Goal: Use online tool/utility: Utilize a website feature to perform a specific function

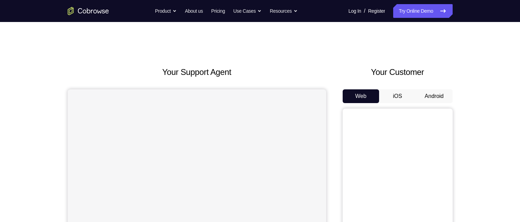
click at [446, 107] on div "Web iOS Android" at bounding box center [398, 204] width 110 height 231
click at [437, 93] on button "Android" at bounding box center [434, 96] width 37 height 14
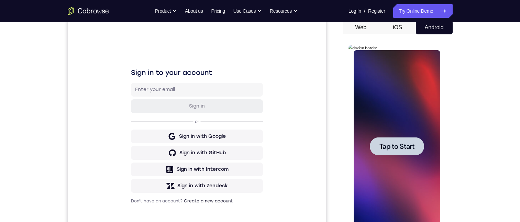
scroll to position [206, 0]
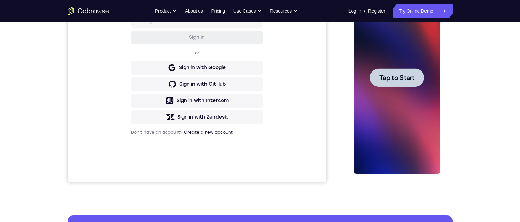
click at [411, 83] on div at bounding box center [397, 77] width 54 height 18
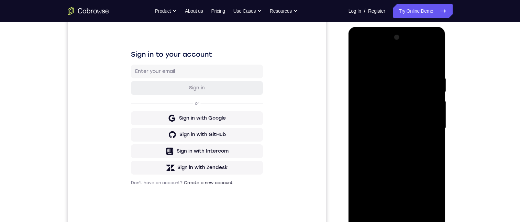
scroll to position [98, 0]
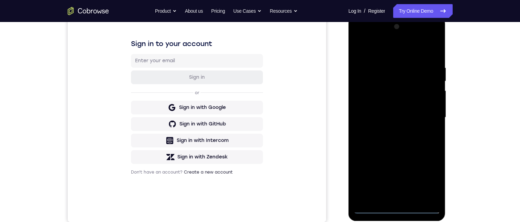
click at [399, 161] on div at bounding box center [397, 117] width 87 height 193
click at [430, 161] on div at bounding box center [397, 117] width 87 height 193
click at [384, 52] on div at bounding box center [397, 117] width 87 height 193
click at [424, 117] on div at bounding box center [397, 117] width 87 height 193
click at [392, 129] on div at bounding box center [397, 117] width 87 height 193
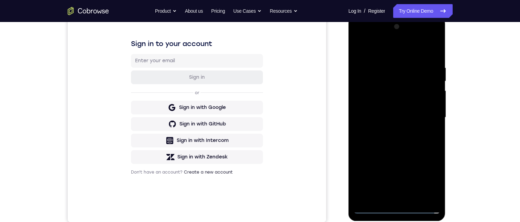
click at [386, 110] on div at bounding box center [397, 117] width 87 height 193
click at [416, 103] on div at bounding box center [397, 117] width 87 height 193
click at [406, 116] on div at bounding box center [397, 117] width 87 height 193
click at [400, 143] on div at bounding box center [397, 117] width 87 height 193
click at [394, 139] on div at bounding box center [397, 117] width 87 height 193
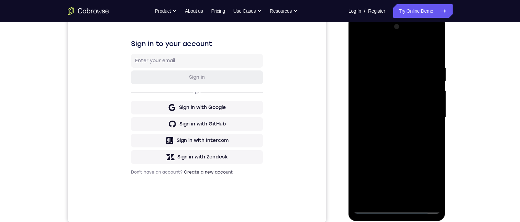
click at [437, 58] on div at bounding box center [397, 117] width 87 height 193
drag, startPoint x: 421, startPoint y: 119, endPoint x: 421, endPoint y: 69, distance: 50.2
click at [421, 69] on div at bounding box center [397, 117] width 87 height 193
click at [435, 46] on div at bounding box center [397, 117] width 87 height 193
click at [432, 161] on div at bounding box center [397, 117] width 87 height 193
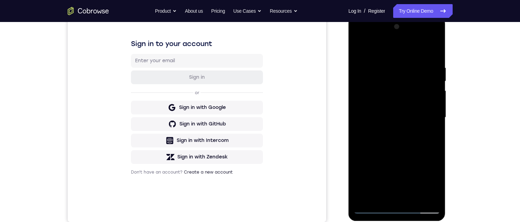
scroll to position [29, 0]
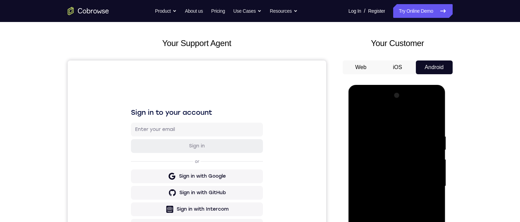
drag, startPoint x: 390, startPoint y: 143, endPoint x: 392, endPoint y: 183, distance: 39.9
click at [392, 161] on div at bounding box center [397, 186] width 87 height 193
click at [365, 137] on div at bounding box center [397, 186] width 87 height 193
click at [497, 161] on div "Your Support Agent Your Customer Web iOS Android Next Steps We’d be happy to gi…" at bounding box center [260, 220] width 520 height 454
click at [396, 161] on div at bounding box center [397, 186] width 87 height 193
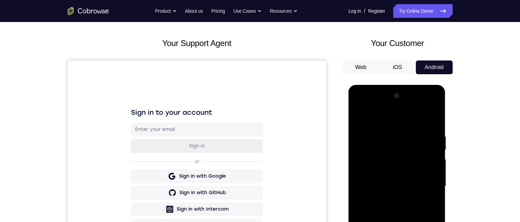
scroll to position [98, 0]
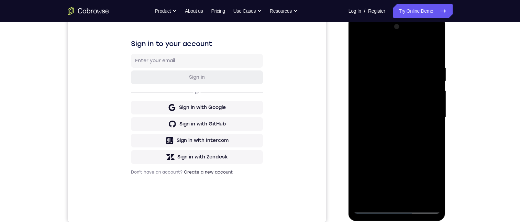
click at [389, 125] on div at bounding box center [397, 117] width 87 height 193
click at [365, 126] on div at bounding box center [397, 117] width 87 height 193
drag, startPoint x: 477, startPoint y: 62, endPoint x: 482, endPoint y: 90, distance: 29.2
click at [482, 90] on div "Your Support Agent Your Customer Web iOS Android Next Steps We’d be happy to gi…" at bounding box center [260, 151] width 520 height 454
click at [414, 161] on div at bounding box center [397, 117] width 87 height 193
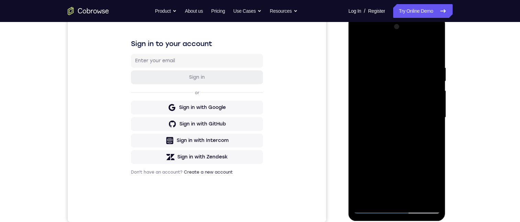
click at [398, 153] on div at bounding box center [397, 117] width 87 height 193
click at [372, 161] on div at bounding box center [397, 117] width 87 height 193
click at [365, 161] on div at bounding box center [397, 117] width 87 height 193
click at [435, 46] on div at bounding box center [397, 117] width 87 height 193
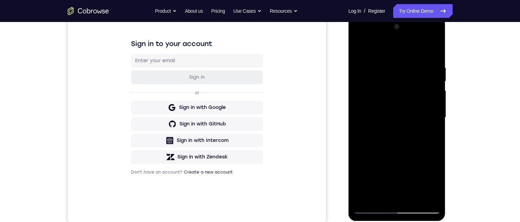
click at [377, 142] on div at bounding box center [397, 117] width 87 height 193
click at [362, 126] on div at bounding box center [397, 117] width 87 height 193
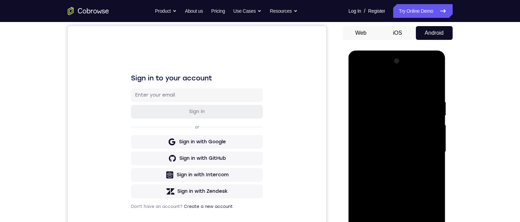
drag, startPoint x: 433, startPoint y: 64, endPoint x: 796, endPoint y: 122, distance: 367.2
click at [433, 64] on div at bounding box center [397, 152] width 87 height 193
drag, startPoint x: 406, startPoint y: 144, endPoint x: 409, endPoint y: 126, distance: 18.1
click at [409, 126] on div at bounding box center [397, 152] width 87 height 193
click at [397, 51] on div at bounding box center [397, 51] width 97 height 0
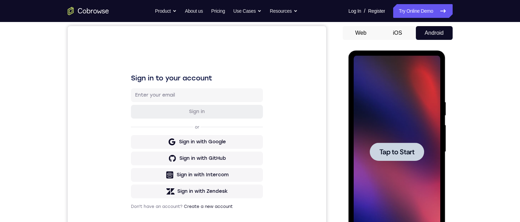
click at [392, 151] on span "Tap to Start" at bounding box center [397, 152] width 35 height 7
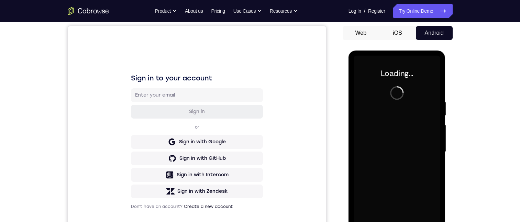
scroll to position [166, 0]
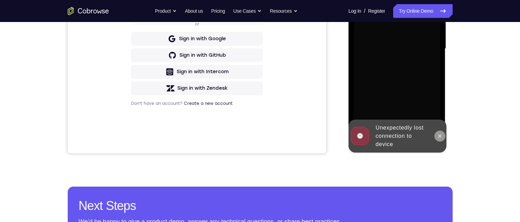
drag, startPoint x: 436, startPoint y: 138, endPoint x: 848, endPoint y: 41, distance: 423.0
click at [436, 138] on button at bounding box center [440, 136] width 11 height 11
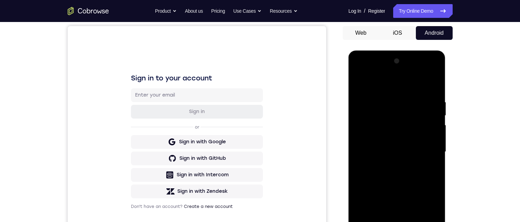
scroll to position [98, 0]
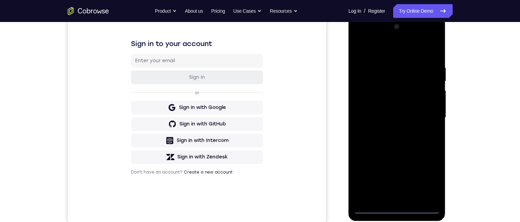
click at [397, 161] on div at bounding box center [397, 117] width 87 height 193
click at [431, 161] on div at bounding box center [397, 117] width 87 height 193
click at [380, 55] on div at bounding box center [397, 117] width 87 height 193
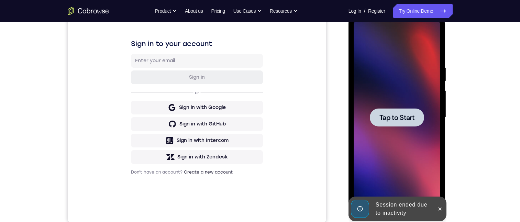
click at [392, 120] on span "Tap to Start" at bounding box center [397, 117] width 35 height 7
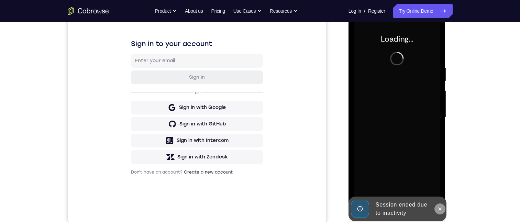
click at [443, 161] on button at bounding box center [440, 209] width 11 height 11
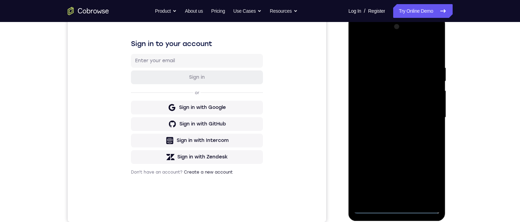
click at [397, 161] on div at bounding box center [397, 117] width 87 height 193
click at [432, 161] on div at bounding box center [397, 117] width 87 height 193
click at [391, 50] on div at bounding box center [397, 117] width 87 height 193
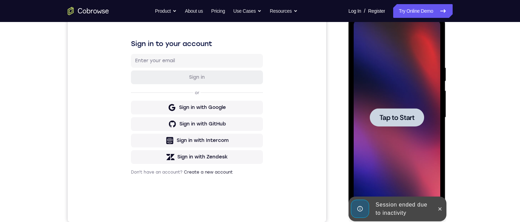
click at [403, 110] on div at bounding box center [397, 117] width 54 height 18
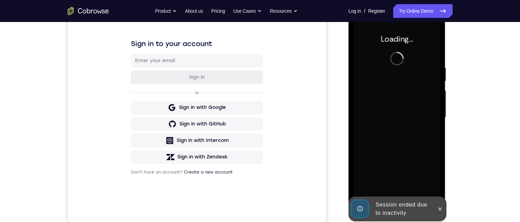
click at [439, 161] on icon at bounding box center [441, 209] width 6 height 6
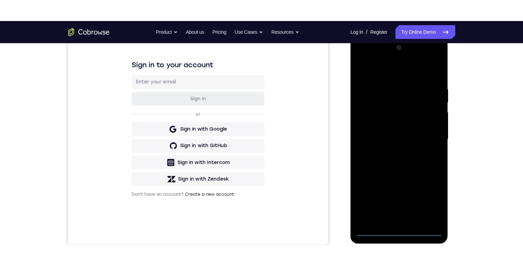
scroll to position [103, 0]
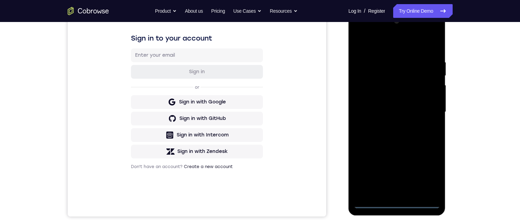
click at [397, 161] on div at bounding box center [397, 112] width 87 height 193
click at [427, 161] on div at bounding box center [397, 112] width 87 height 193
click at [389, 42] on div at bounding box center [397, 112] width 87 height 193
click at [377, 73] on div at bounding box center [397, 112] width 87 height 193
click at [378, 89] on div at bounding box center [397, 112] width 87 height 193
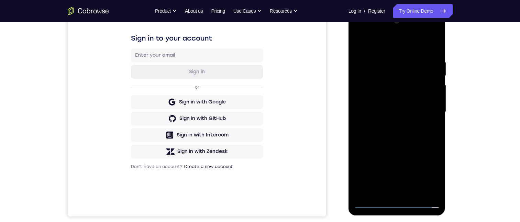
click at [439, 161] on div at bounding box center [397, 112] width 87 height 193
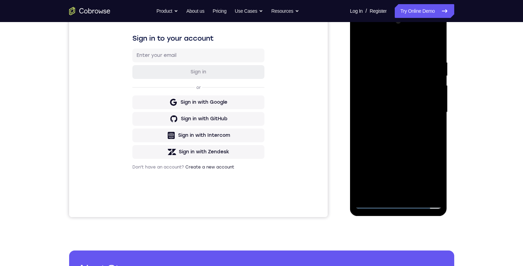
click at [422, 108] on div at bounding box center [398, 112] width 87 height 193
click at [434, 48] on div at bounding box center [398, 112] width 87 height 193
click at [429, 77] on div at bounding box center [398, 112] width 87 height 193
drag, startPoint x: 419, startPoint y: 120, endPoint x: 421, endPoint y: 57, distance: 62.3
click at [421, 57] on div at bounding box center [398, 112] width 87 height 193
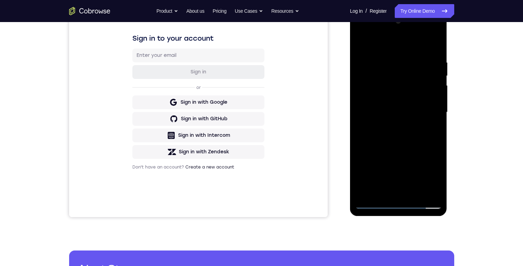
drag, startPoint x: 416, startPoint y: 107, endPoint x: 418, endPoint y: 53, distance: 54.1
click at [418, 53] on div at bounding box center [398, 112] width 87 height 193
drag, startPoint x: 410, startPoint y: 119, endPoint x: 417, endPoint y: 49, distance: 70.5
click at [417, 49] on div at bounding box center [398, 112] width 87 height 193
drag, startPoint x: 413, startPoint y: 102, endPoint x: 419, endPoint y: 38, distance: 64.3
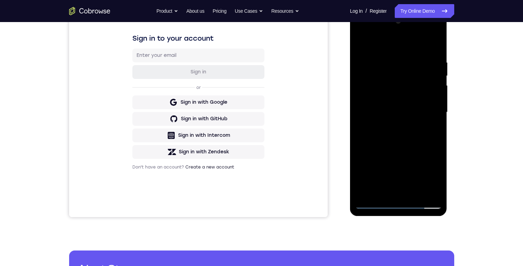
click at [419, 38] on div at bounding box center [398, 112] width 87 height 193
drag, startPoint x: 429, startPoint y: 121, endPoint x: 431, endPoint y: 93, distance: 28.6
click at [431, 93] on div at bounding box center [398, 112] width 87 height 193
drag, startPoint x: 419, startPoint y: 129, endPoint x: 422, endPoint y: 54, distance: 75.1
click at [422, 54] on div at bounding box center [398, 112] width 87 height 193
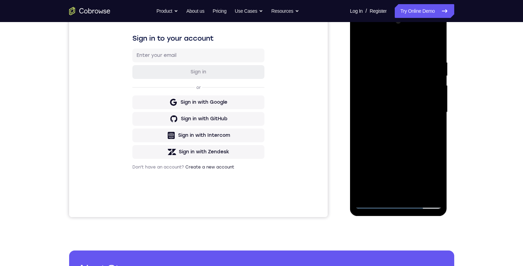
drag, startPoint x: 418, startPoint y: 130, endPoint x: 421, endPoint y: 73, distance: 57.2
click at [421, 73] on div at bounding box center [398, 112] width 87 height 193
drag, startPoint x: 417, startPoint y: 131, endPoint x: 421, endPoint y: 57, distance: 74.4
click at [421, 57] on div at bounding box center [398, 112] width 87 height 193
drag, startPoint x: 407, startPoint y: 147, endPoint x: 416, endPoint y: 53, distance: 94.7
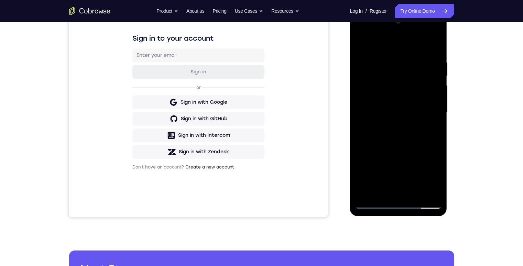
click at [416, 53] on div at bounding box center [398, 112] width 87 height 193
click at [409, 118] on div at bounding box center [398, 112] width 87 height 193
drag, startPoint x: 409, startPoint y: 118, endPoint x: 411, endPoint y: 41, distance: 77.1
click at [411, 41] on div at bounding box center [398, 112] width 87 height 193
drag, startPoint x: 408, startPoint y: 138, endPoint x: 412, endPoint y: 64, distance: 73.7
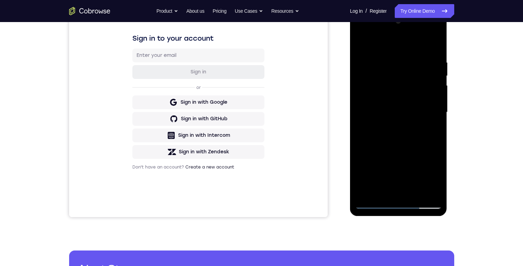
click at [412, 64] on div at bounding box center [398, 112] width 87 height 193
drag, startPoint x: 408, startPoint y: 132, endPoint x: 419, endPoint y: 64, distance: 68.9
click at [419, 64] on div at bounding box center [398, 112] width 87 height 193
drag, startPoint x: 407, startPoint y: 146, endPoint x: 407, endPoint y: 81, distance: 65.0
click at [407, 81] on div at bounding box center [398, 112] width 87 height 193
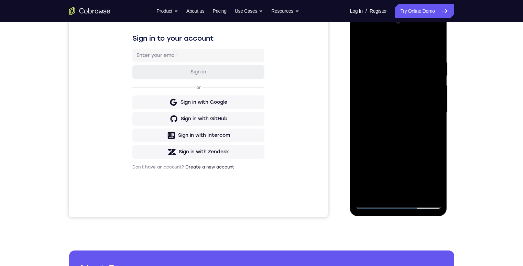
click at [370, 161] on div at bounding box center [398, 112] width 87 height 193
drag, startPoint x: 390, startPoint y: 149, endPoint x: 399, endPoint y: 83, distance: 66.7
click at [399, 83] on div at bounding box center [398, 112] width 87 height 193
drag, startPoint x: 391, startPoint y: 136, endPoint x: 396, endPoint y: 94, distance: 42.3
click at [396, 94] on div at bounding box center [398, 112] width 87 height 193
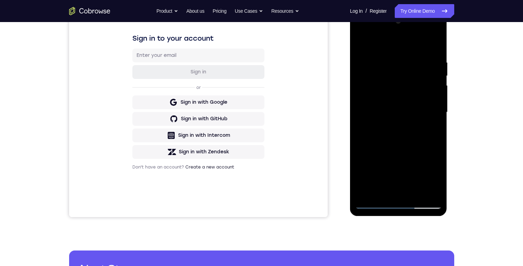
click at [387, 136] on div at bounding box center [398, 112] width 87 height 193
click at [370, 92] on div at bounding box center [398, 112] width 87 height 193
click at [431, 146] on div at bounding box center [398, 112] width 87 height 193
drag, startPoint x: 398, startPoint y: 138, endPoint x: 399, endPoint y: 83, distance: 55.4
click at [399, 83] on div at bounding box center [398, 112] width 87 height 193
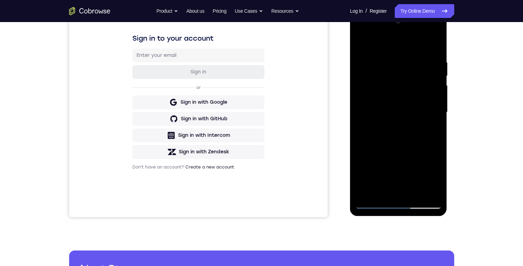
drag, startPoint x: 388, startPoint y: 144, endPoint x: 402, endPoint y: 50, distance: 95.3
click at [402, 50] on div at bounding box center [398, 112] width 87 height 193
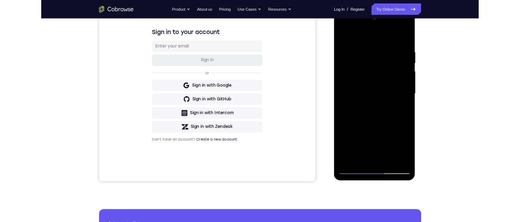
scroll to position [69, 0]
